Goal: Information Seeking & Learning: Learn about a topic

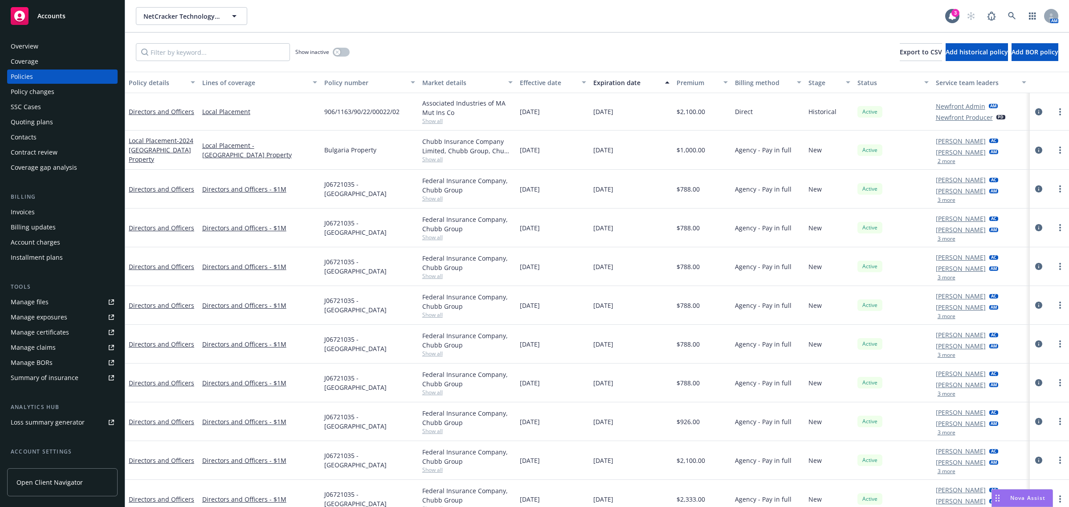
click at [390, 29] on div "NetCracker Technology Corporation NetCracker Technology Corporation 3 AM" at bounding box center [596, 16] width 943 height 32
